Goal: Information Seeking & Learning: Learn about a topic

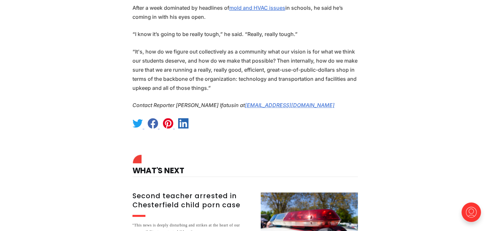
scroll to position [751, 0]
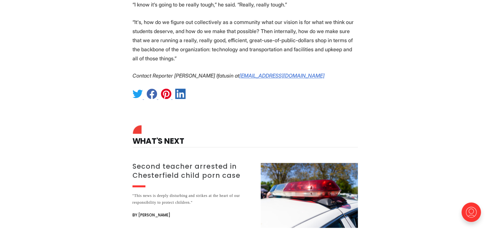
click at [191, 162] on h3 "Second teacher arrested in Chesterfield child porn case" at bounding box center [192, 171] width 120 height 18
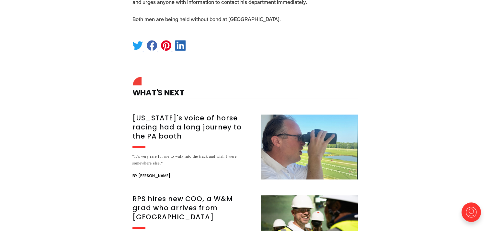
scroll to position [447, 0]
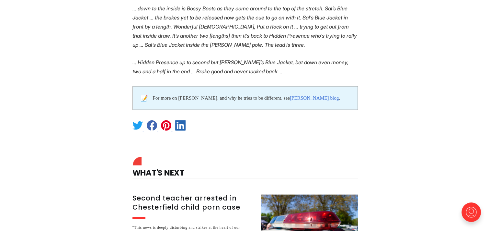
scroll to position [1415, 0]
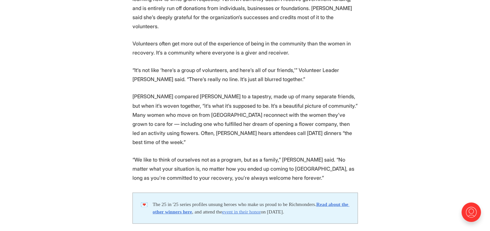
scroll to position [1125, 0]
